Goal: Transaction & Acquisition: Purchase product/service

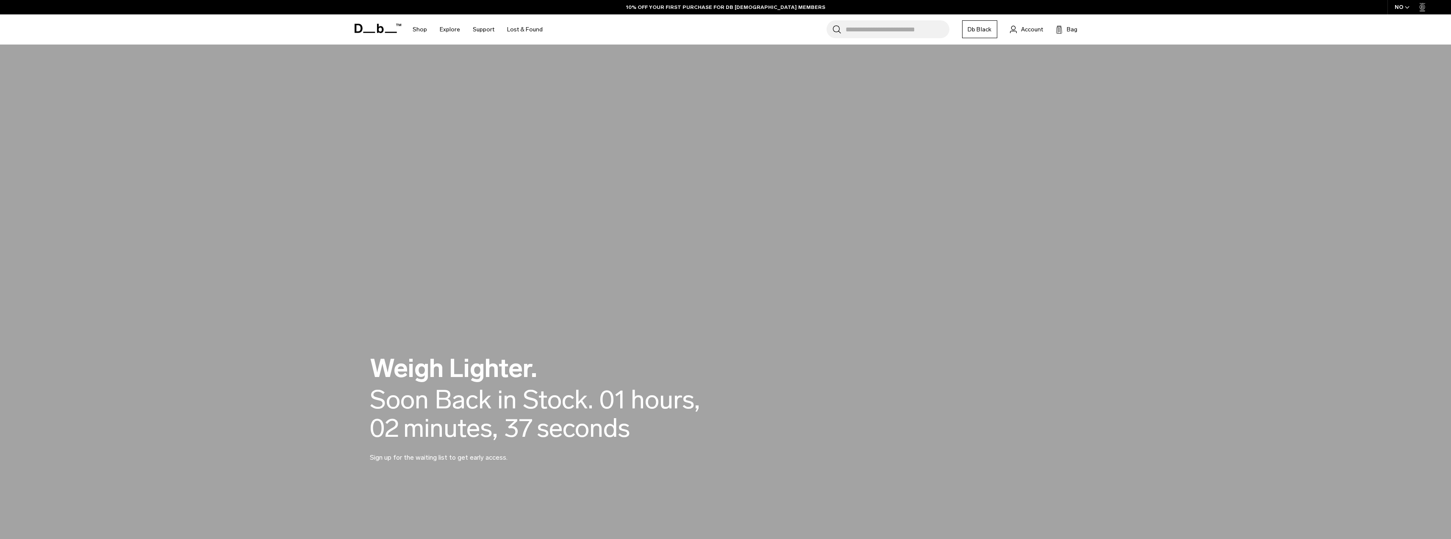
click at [372, 27] on icon at bounding box center [378, 28] width 47 height 9
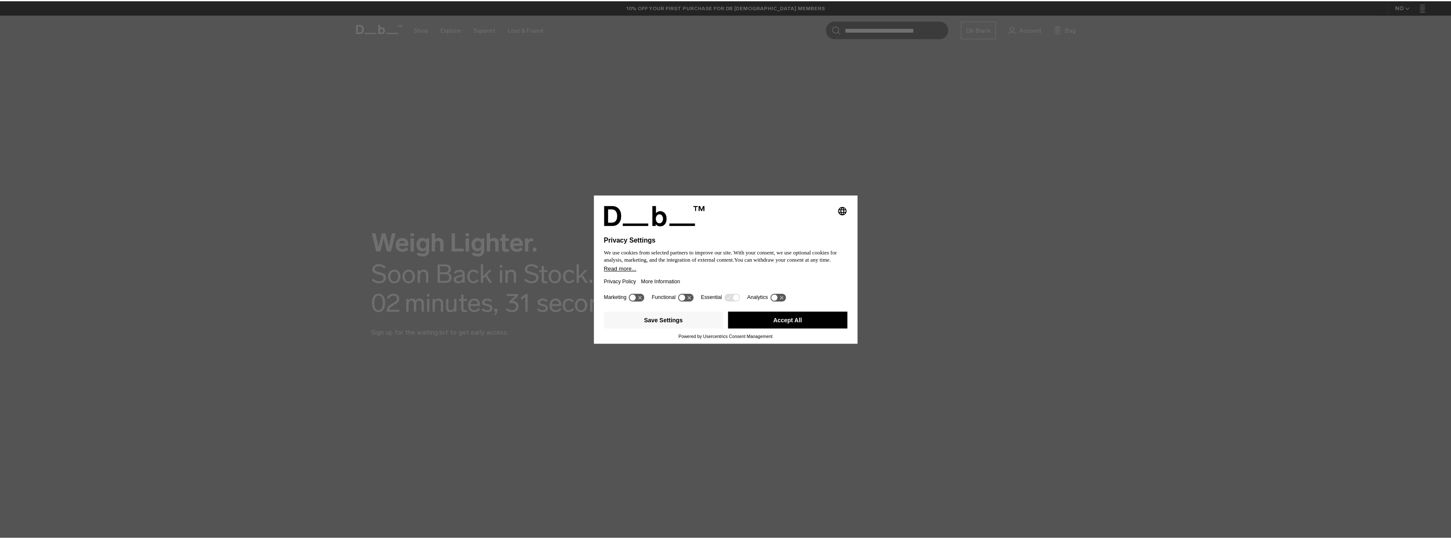
scroll to position [127, 0]
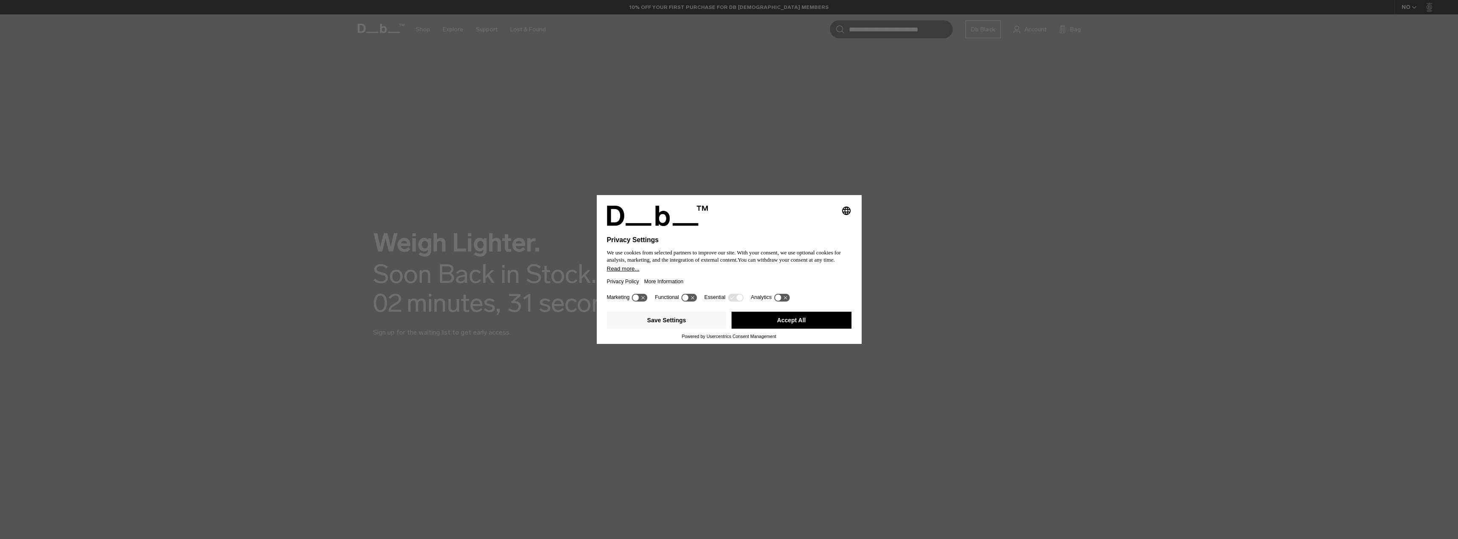
click at [792, 321] on button "Accept All" at bounding box center [791, 319] width 120 height 17
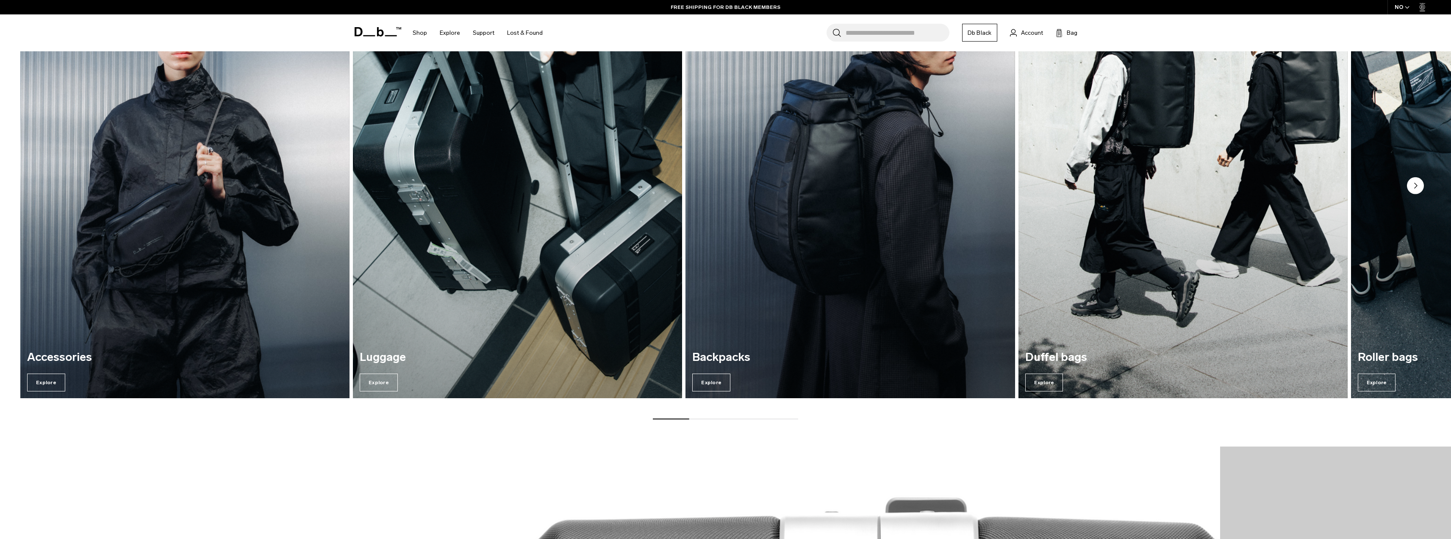
scroll to position [932, 0]
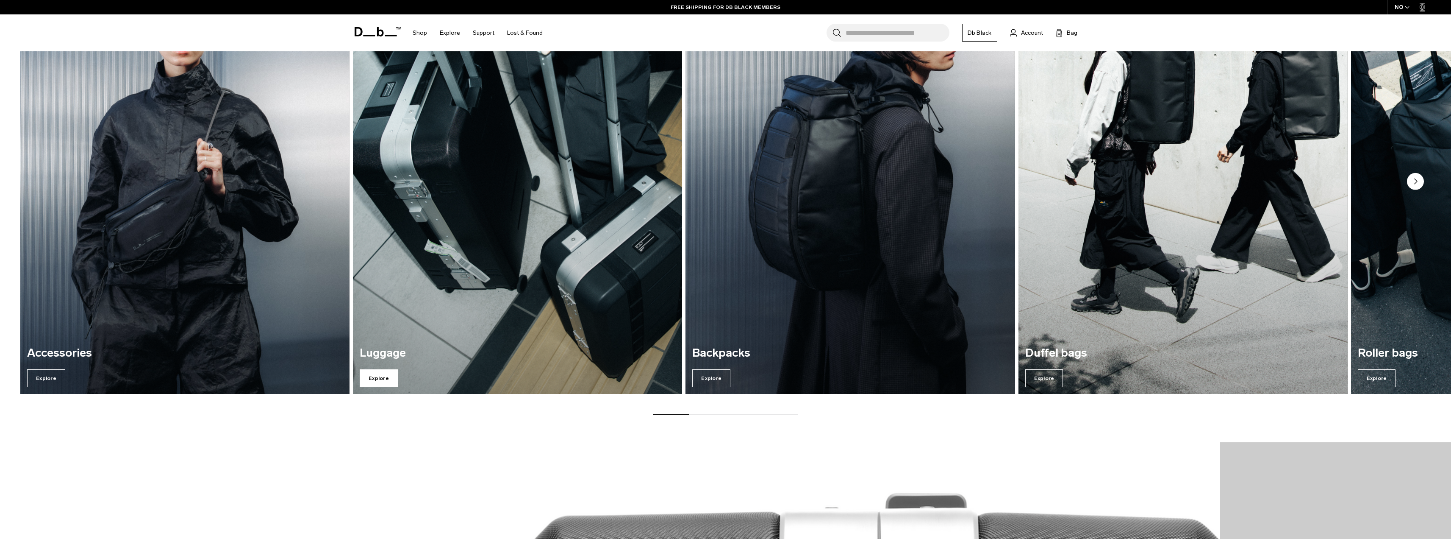
click at [375, 376] on span "Explore" at bounding box center [379, 378] width 38 height 18
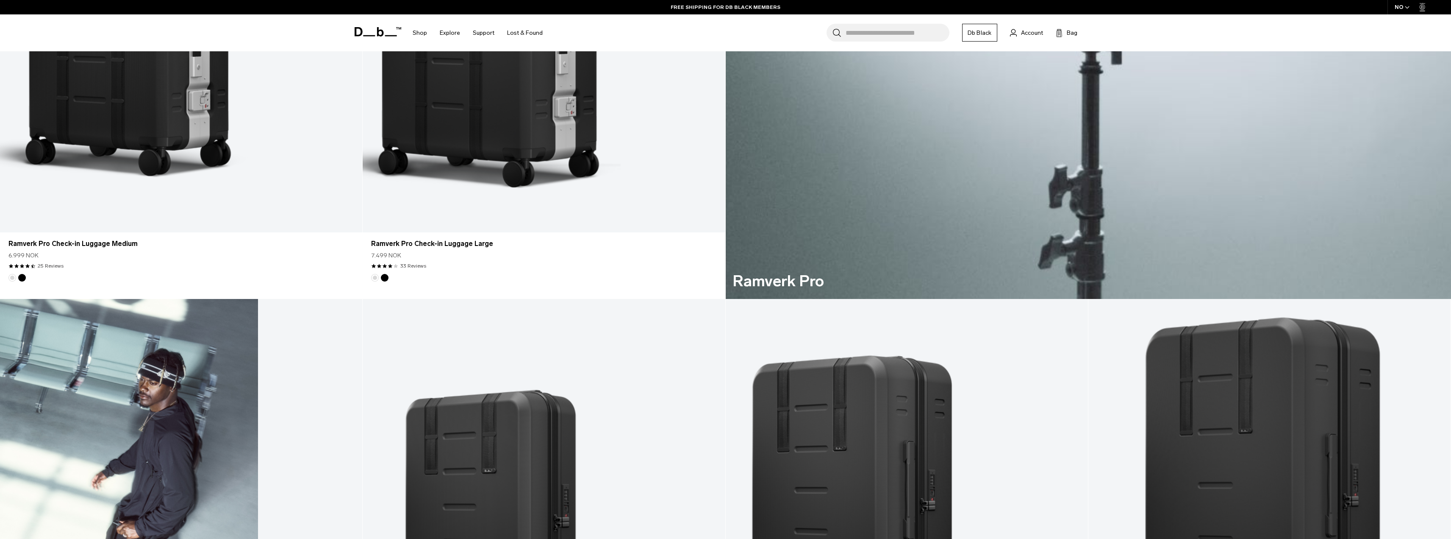
scroll to position [1269, 0]
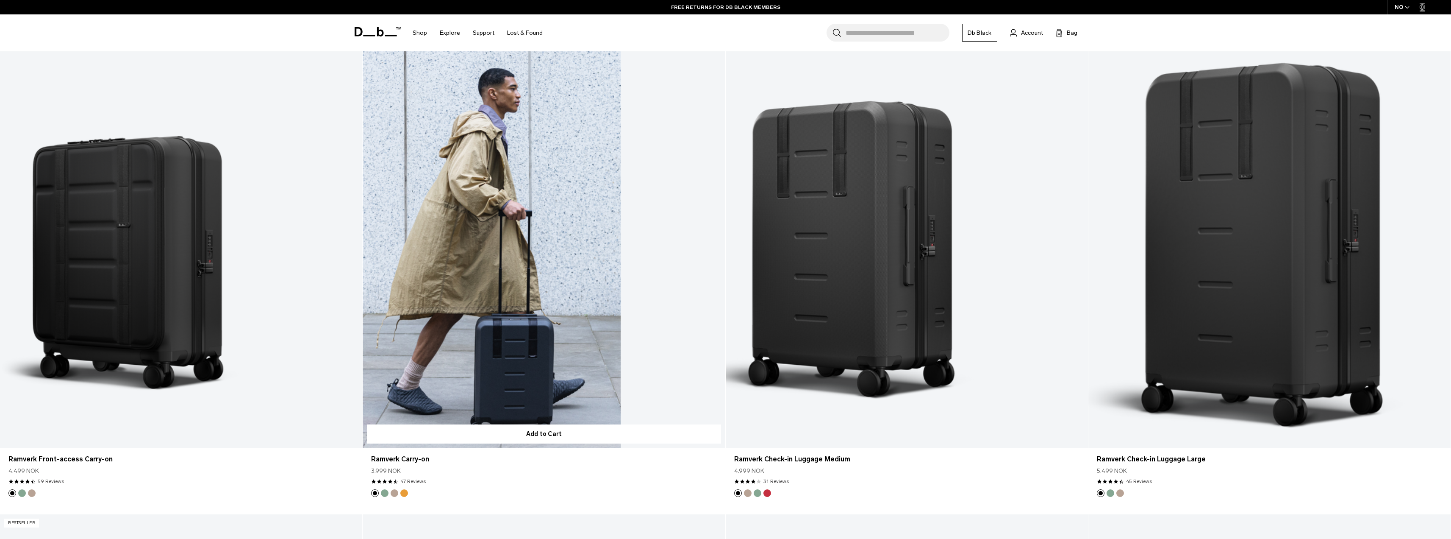
click at [515, 297] on link "Ramverk Carry-on" at bounding box center [544, 245] width 362 height 403
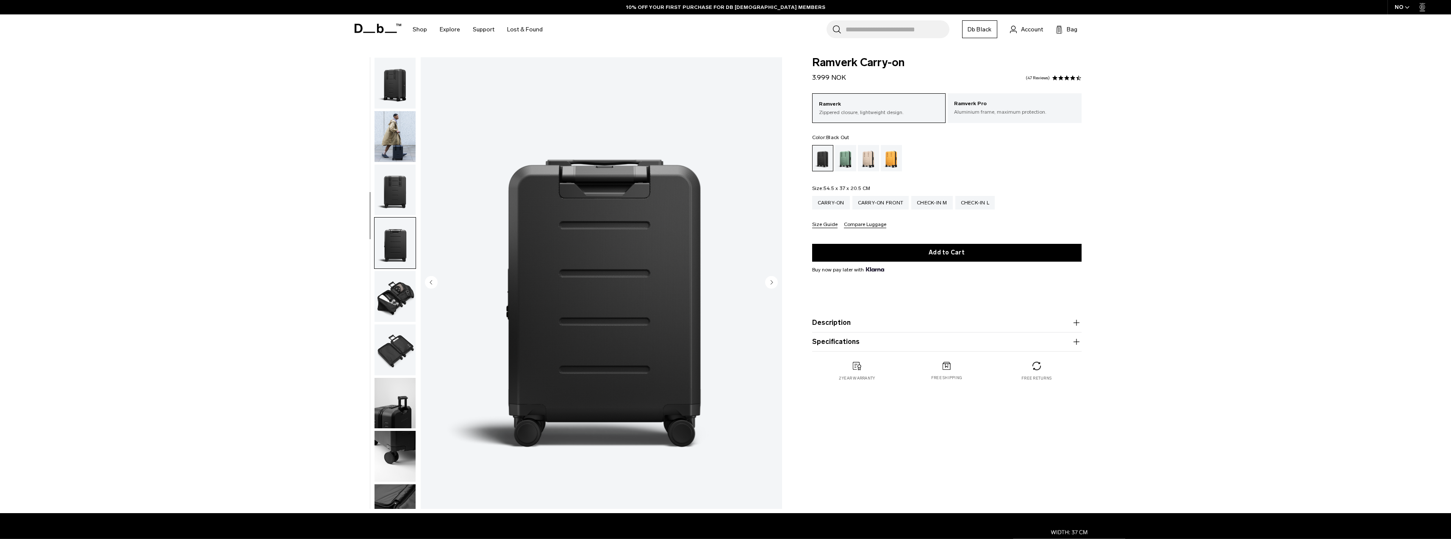
click at [388, 324] on img "button" at bounding box center [395, 349] width 41 height 51
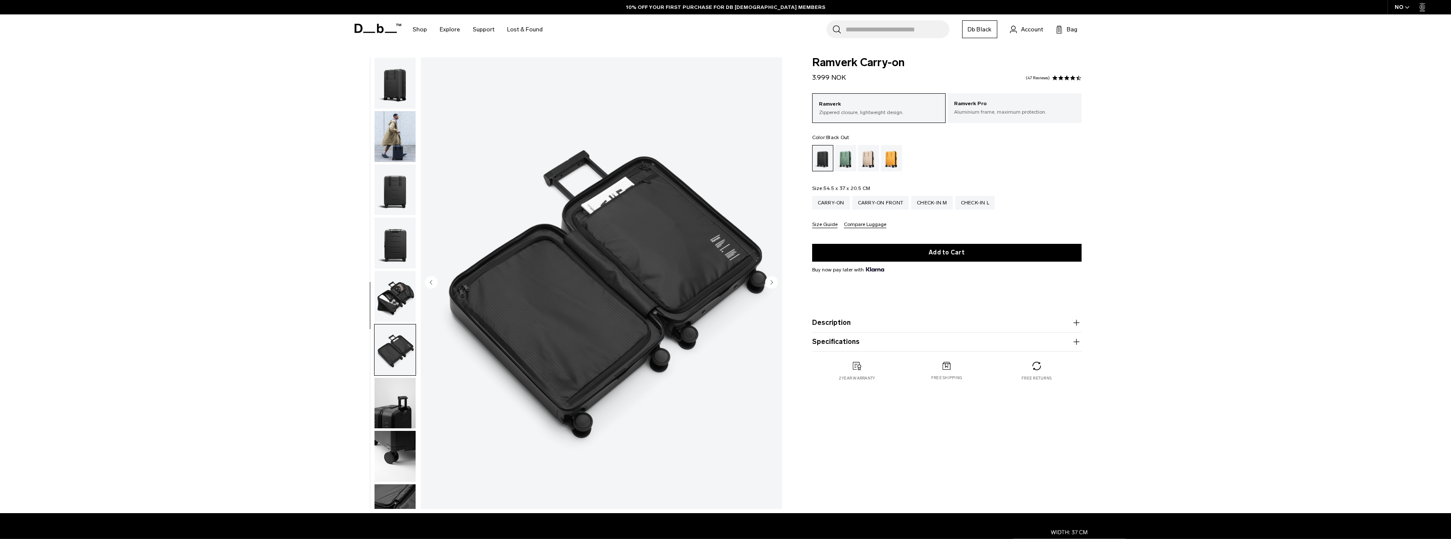
scroll to position [80, 0]
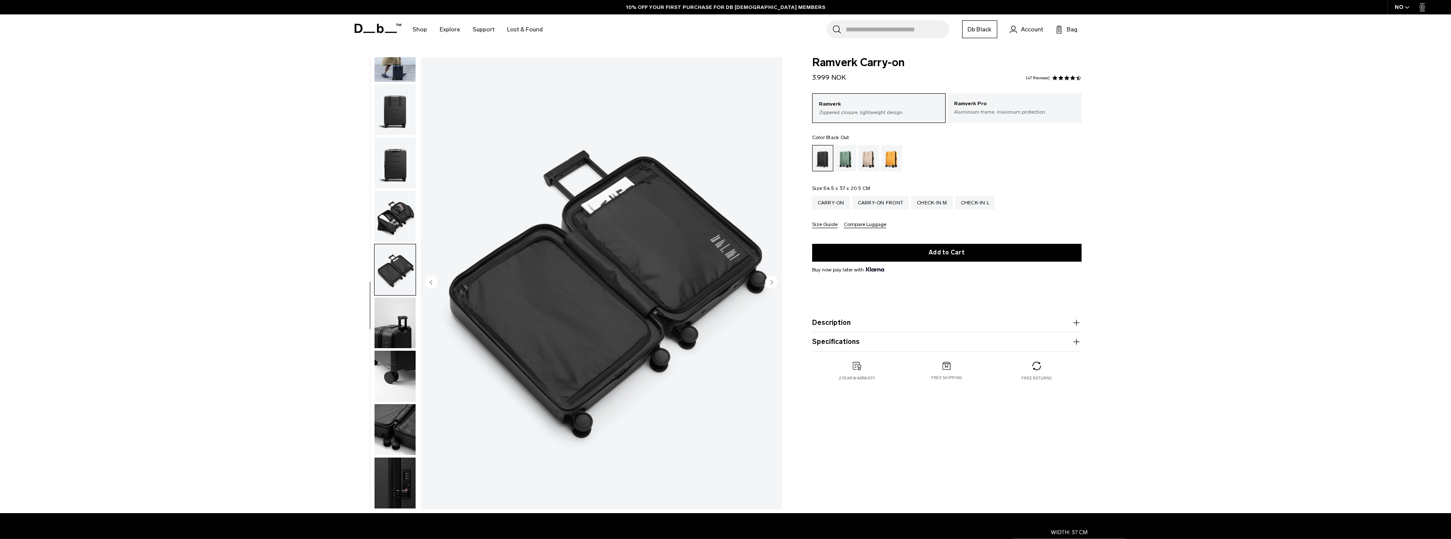
click at [395, 207] on img "button" at bounding box center [395, 216] width 41 height 51
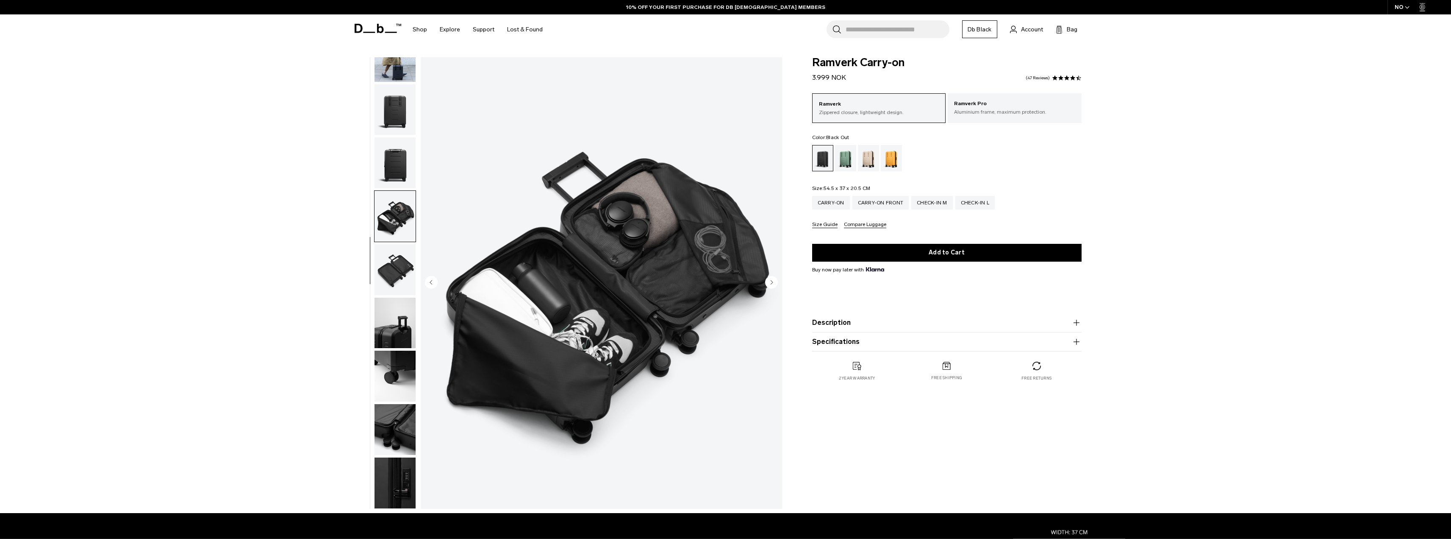
scroll to position [0, 0]
click at [401, 162] on img "button" at bounding box center [395, 162] width 41 height 51
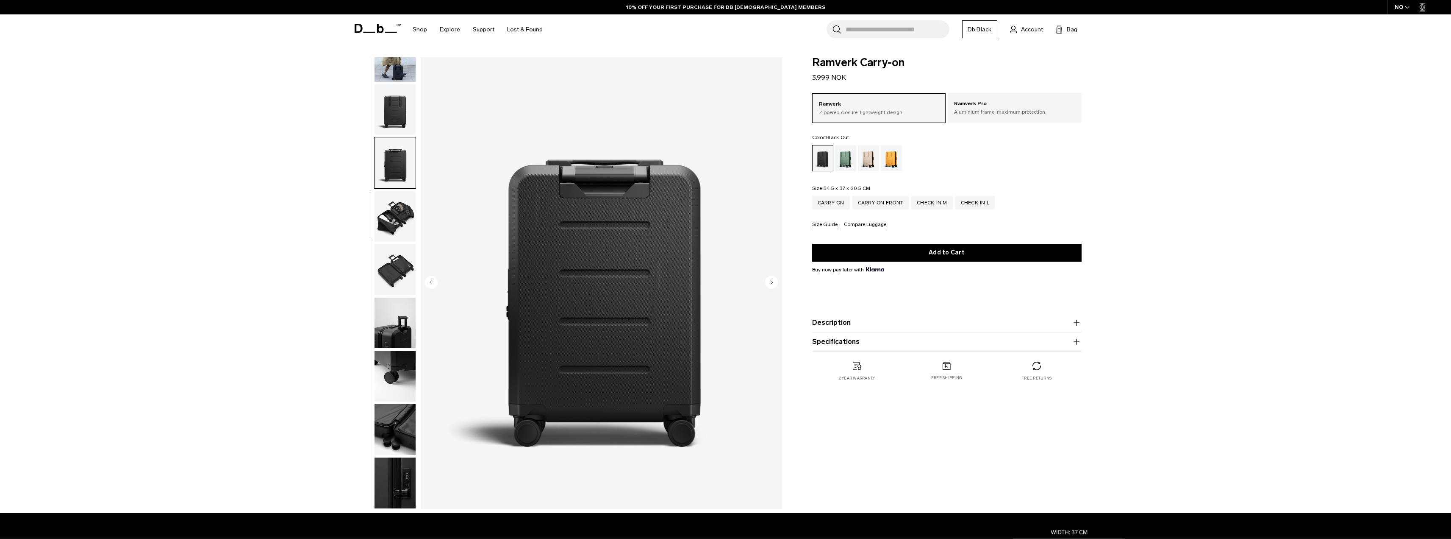
click at [395, 115] on img "button" at bounding box center [395, 109] width 41 height 51
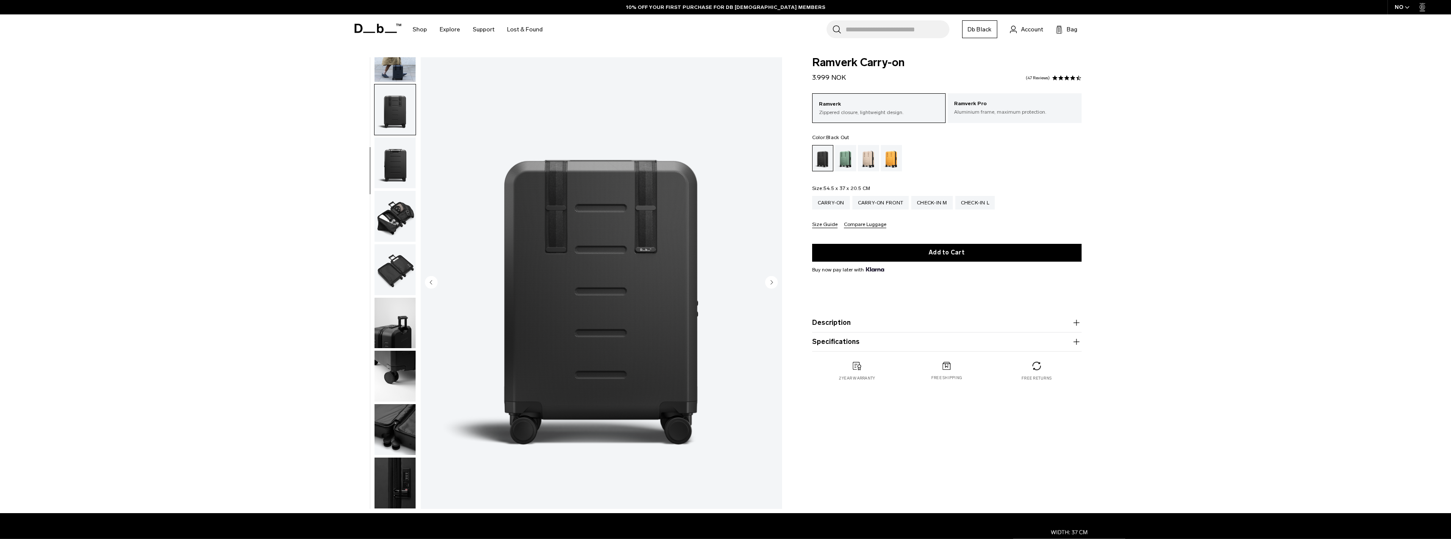
click at [384, 309] on img "button" at bounding box center [395, 322] width 41 height 51
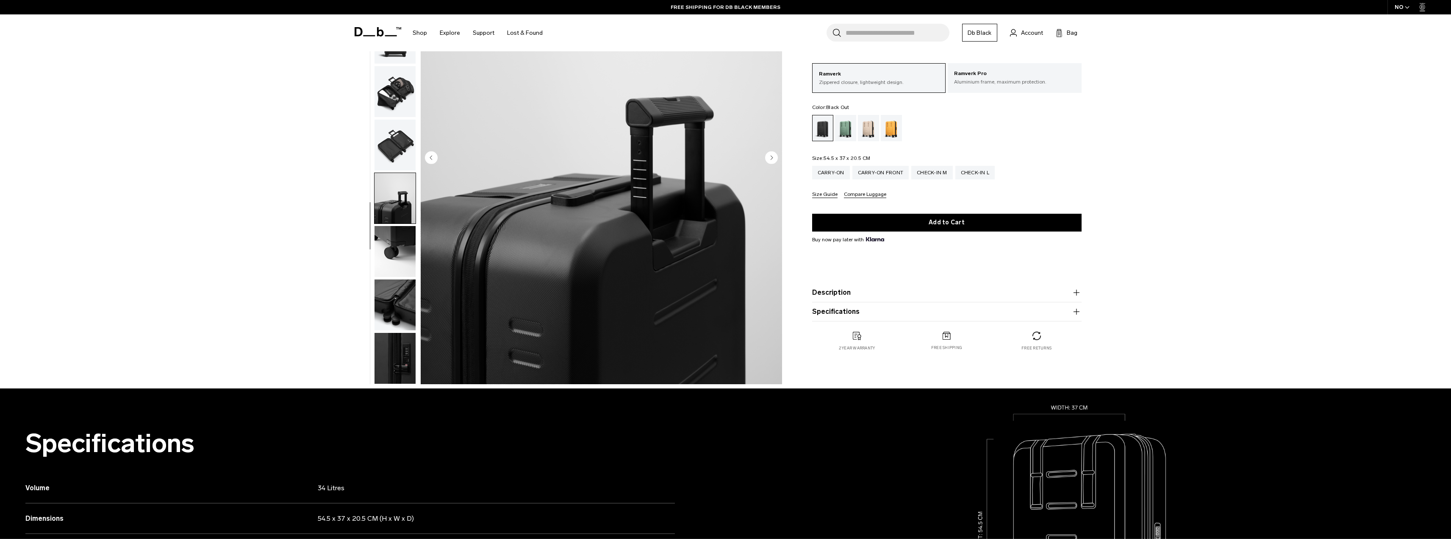
scroll to position [254, 0]
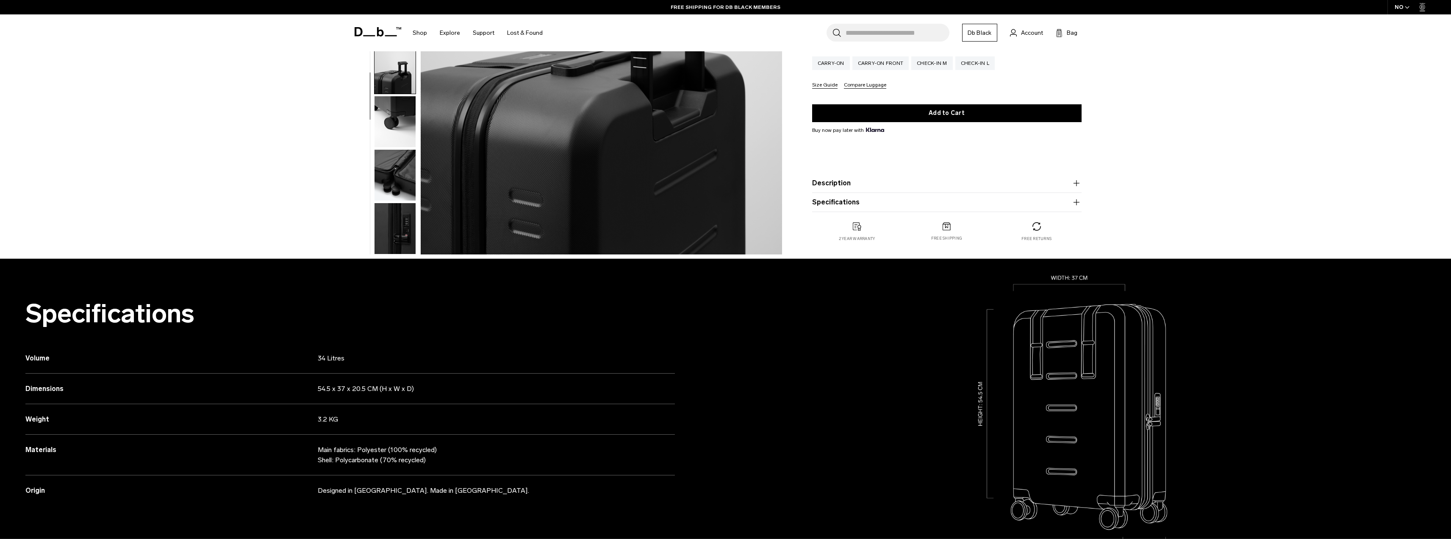
click at [395, 203] on button "button" at bounding box center [395, 229] width 42 height 52
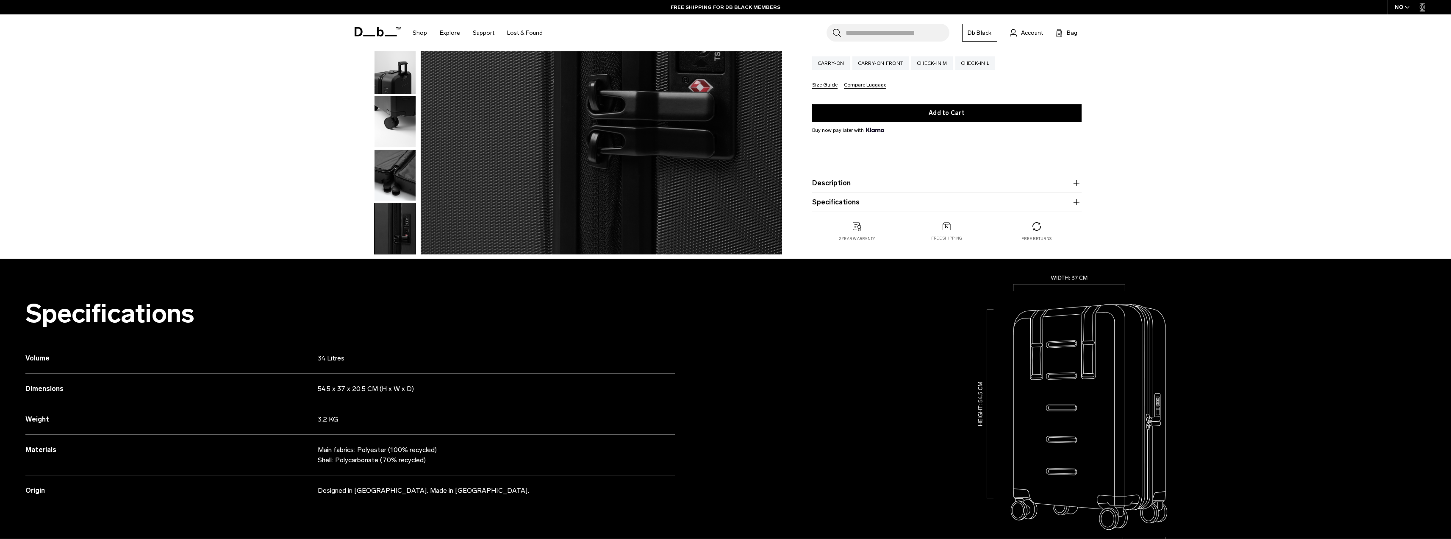
click at [398, 165] on img "button" at bounding box center [395, 175] width 41 height 51
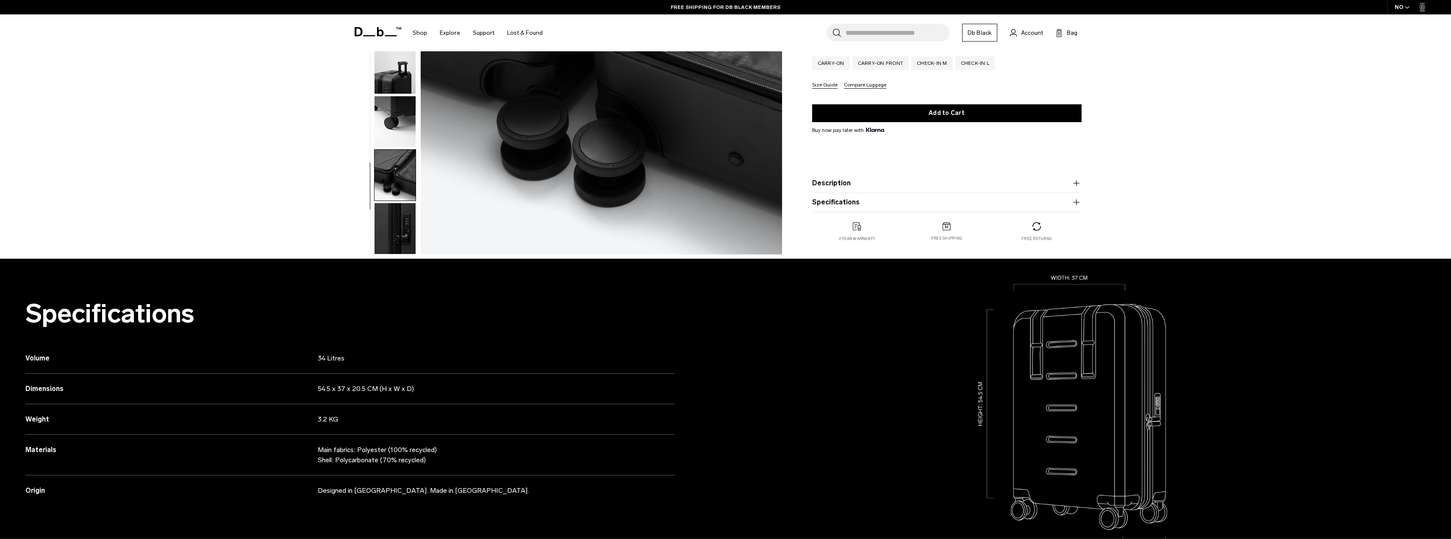
scroll to position [0, 0]
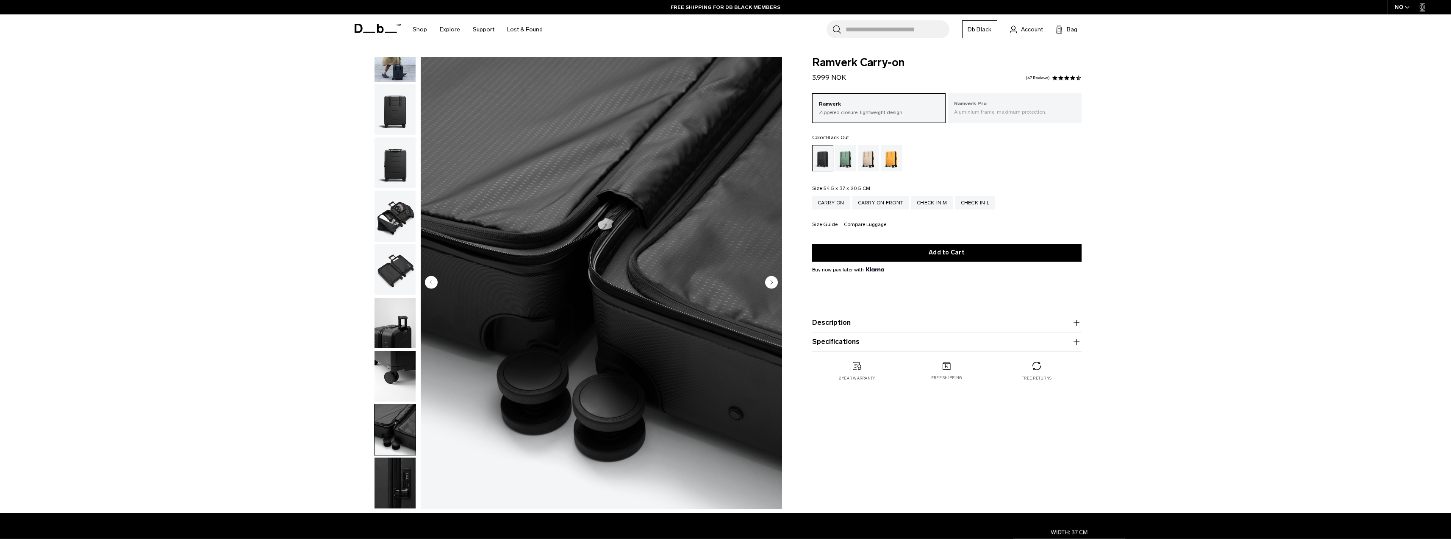
click at [1029, 106] on p "Ramverk Pro" at bounding box center [1014, 104] width 121 height 8
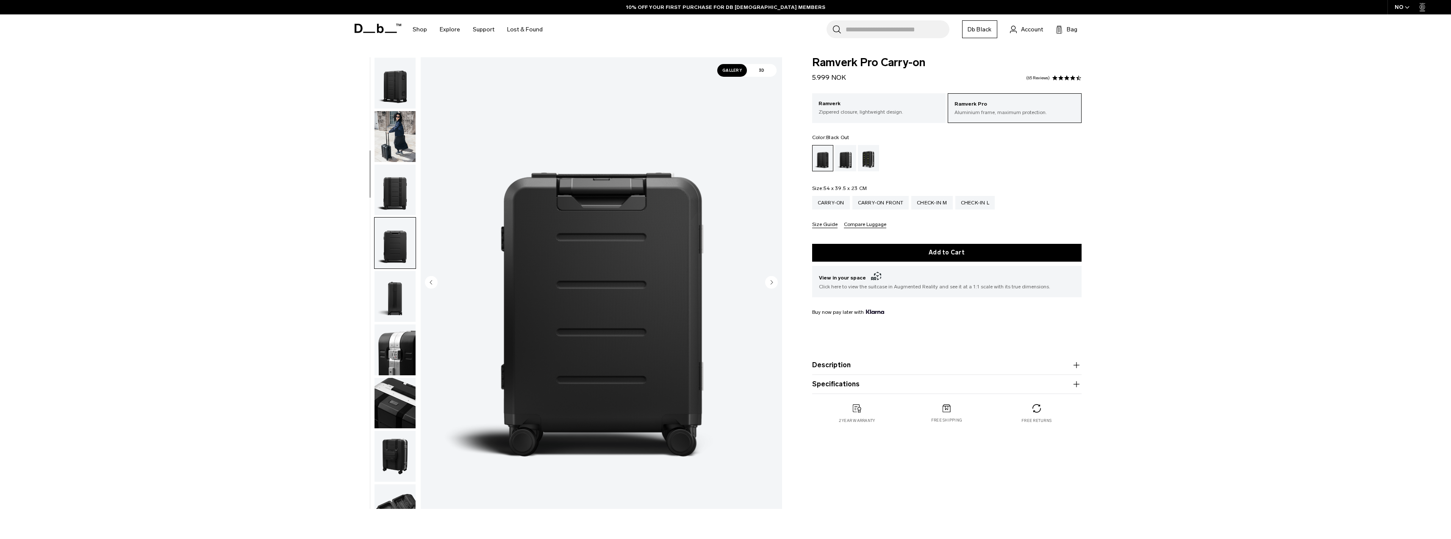
click at [387, 378] on img "button" at bounding box center [395, 403] width 41 height 51
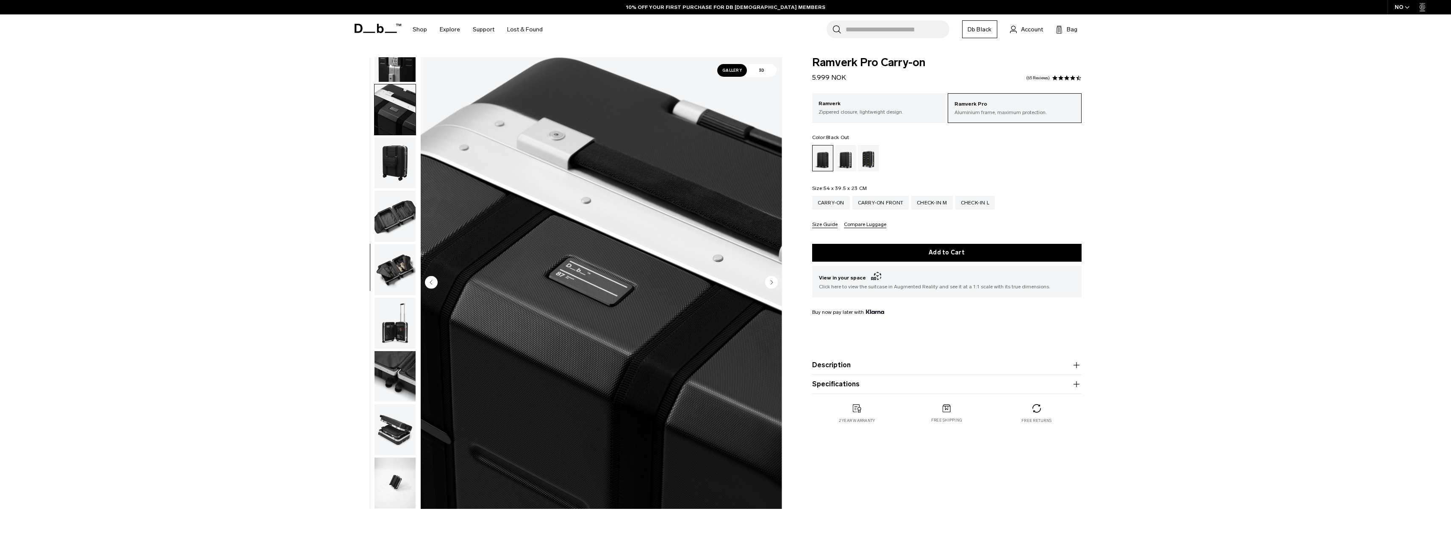
click at [394, 333] on img "button" at bounding box center [395, 322] width 41 height 51
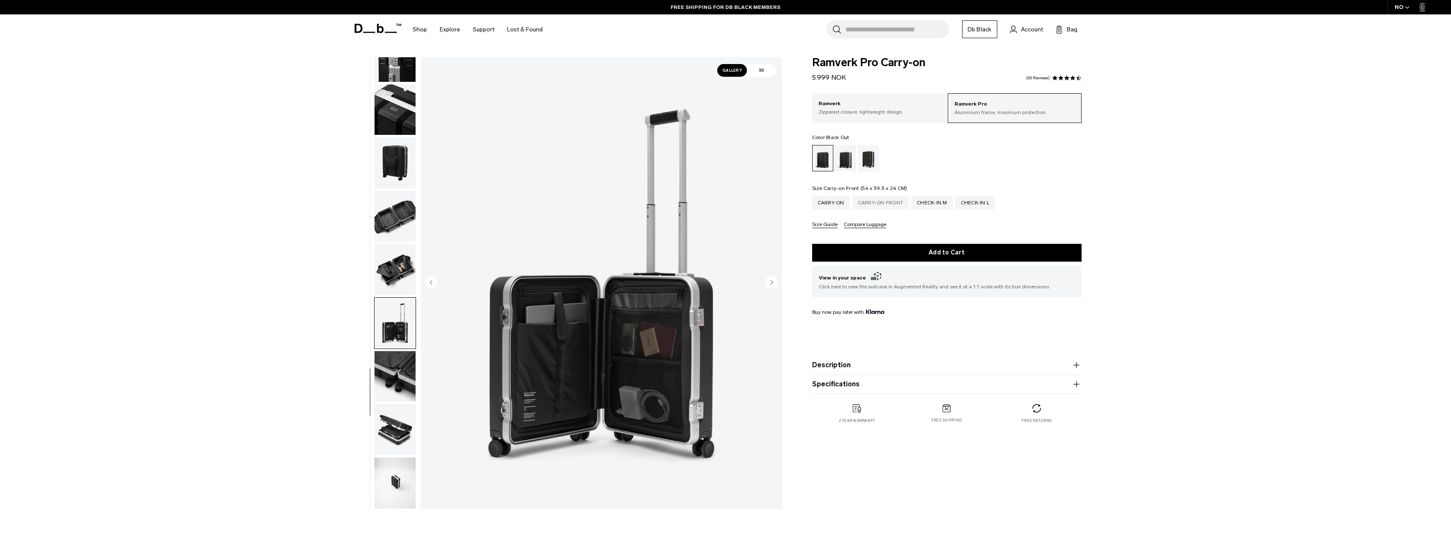
click at [898, 203] on div "Carry-on Front" at bounding box center [881, 203] width 57 height 14
